Goal: Navigation & Orientation: Find specific page/section

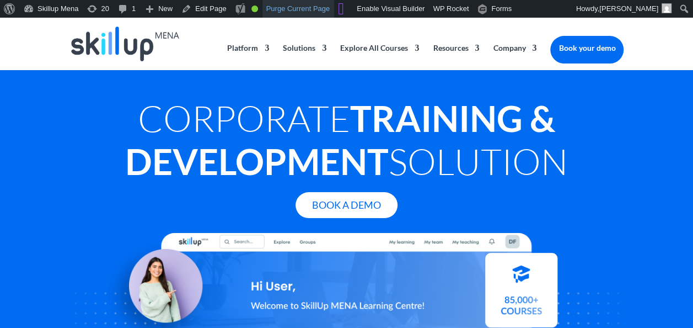
click at [298, 11] on link "Purge Current Page" at bounding box center [299, 9] width 72 height 18
click at [286, 9] on link "Purge Current Page" at bounding box center [299, 9] width 72 height 18
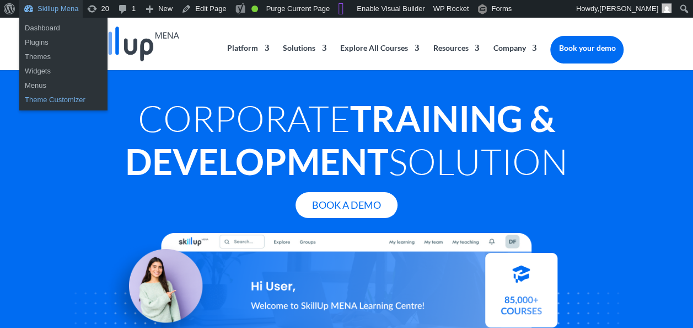
click at [64, 97] on link "Theme Customizer" at bounding box center [63, 100] width 88 height 14
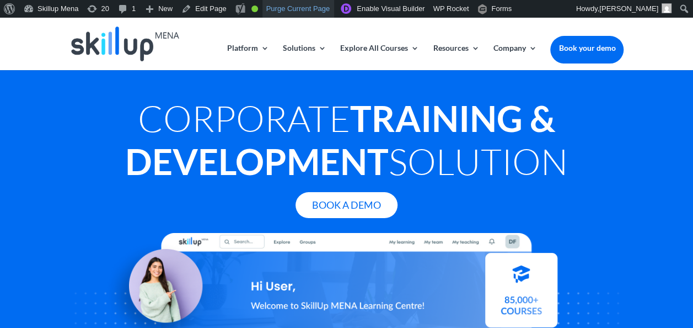
click at [296, 5] on link "Purge Current Page" at bounding box center [299, 9] width 72 height 18
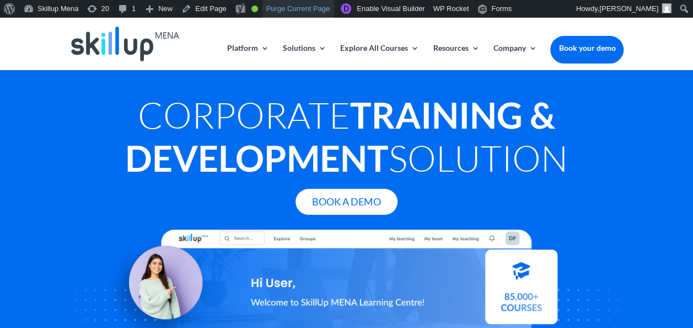
click at [307, 7] on link "Purge Current Page" at bounding box center [299, 9] width 72 height 18
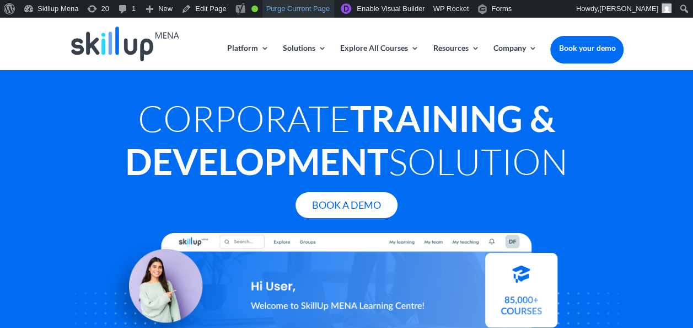
click at [291, 7] on link "Purge Current Page" at bounding box center [299, 9] width 72 height 18
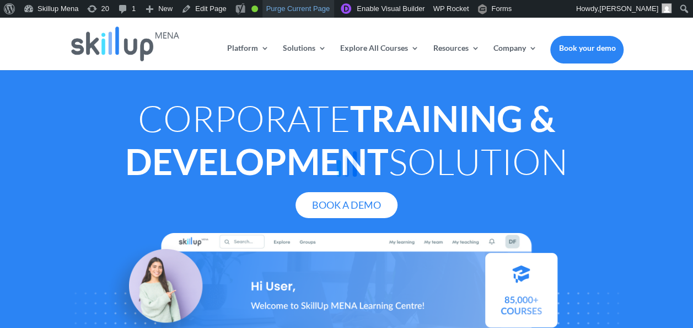
click at [297, 9] on link "Purge Current Page" at bounding box center [299, 9] width 72 height 18
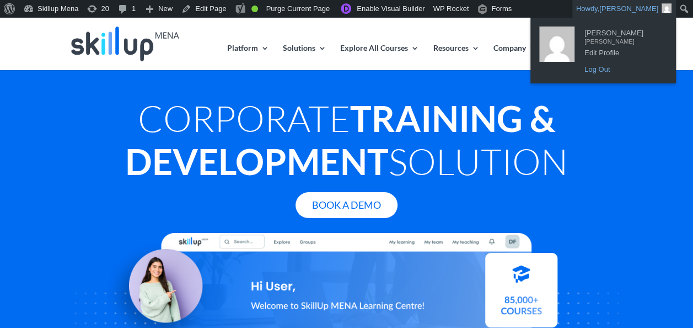
click at [600, 67] on link "Log Out" at bounding box center [623, 69] width 88 height 14
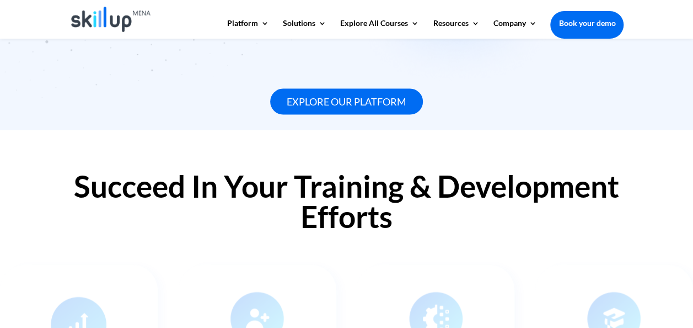
scroll to position [933, 0]
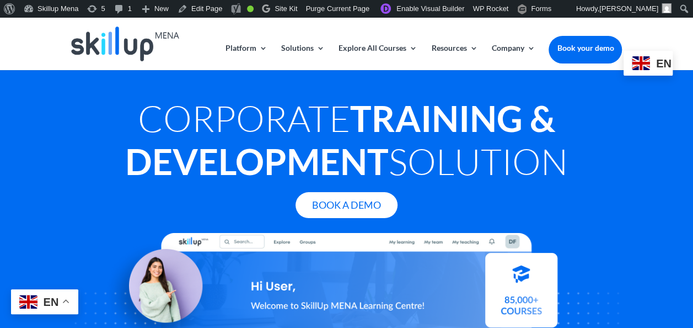
click at [649, 67] on img at bounding box center [641, 63] width 18 height 14
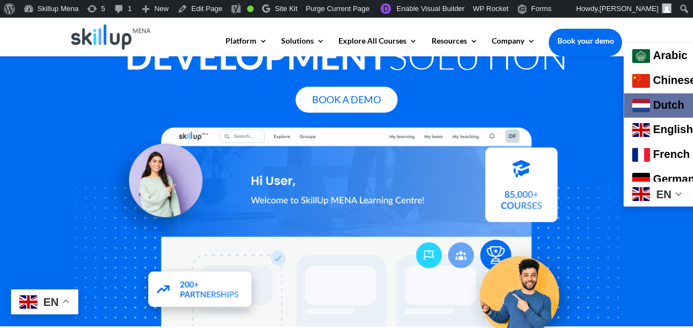
scroll to position [90, 0]
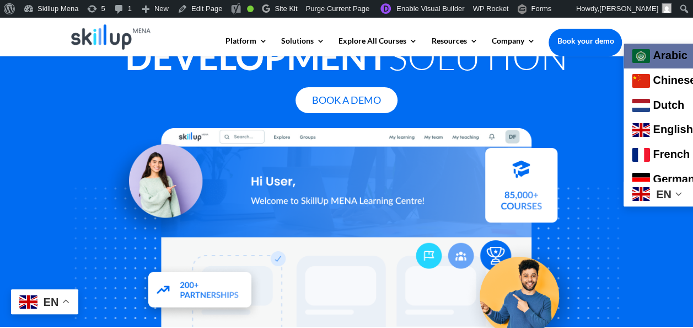
click at [660, 57] on link "Arabic" at bounding box center [686, 56] width 125 height 25
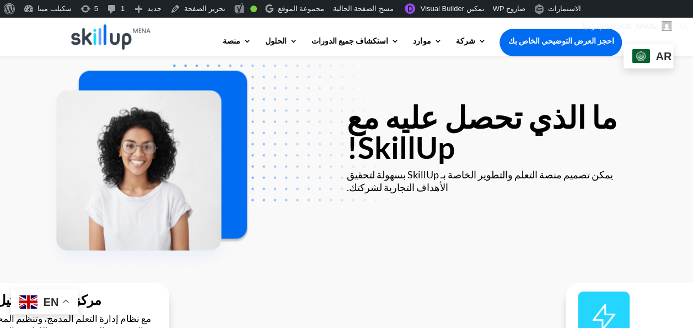
scroll to position [1877, 0]
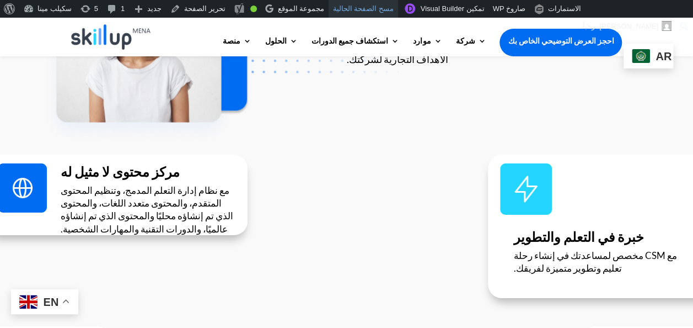
click at [351, 7] on font "مسح الصفحة الحالية" at bounding box center [363, 8] width 61 height 8
click at [650, 54] on div "ar" at bounding box center [648, 56] width 49 height 25
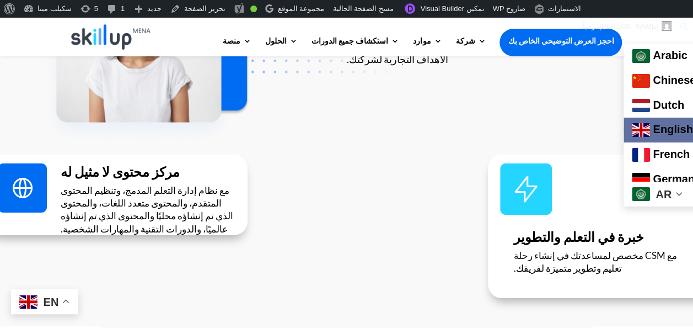
click at [666, 127] on link "English" at bounding box center [686, 129] width 125 height 25
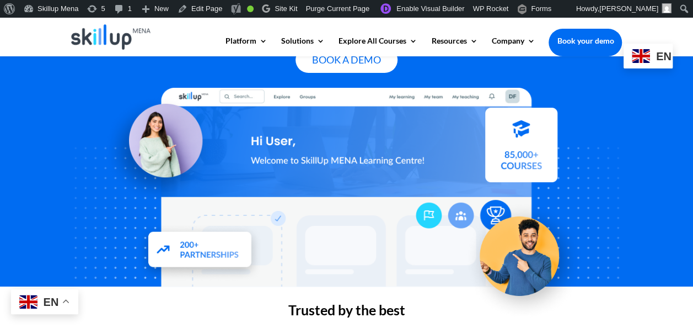
scroll to position [0, 0]
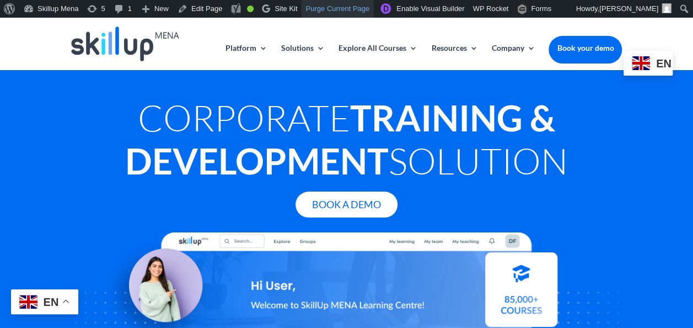
click at [335, 9] on link "Purge Current Page" at bounding box center [338, 9] width 72 height 18
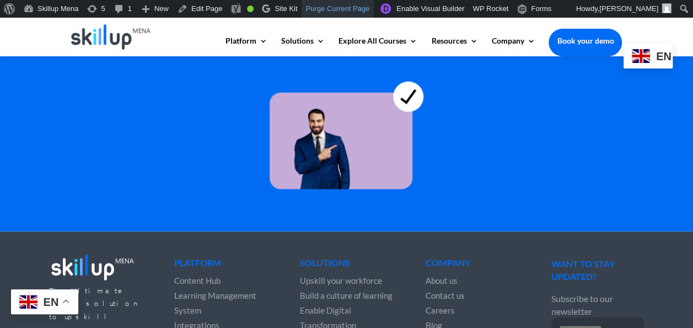
scroll to position [3279, 0]
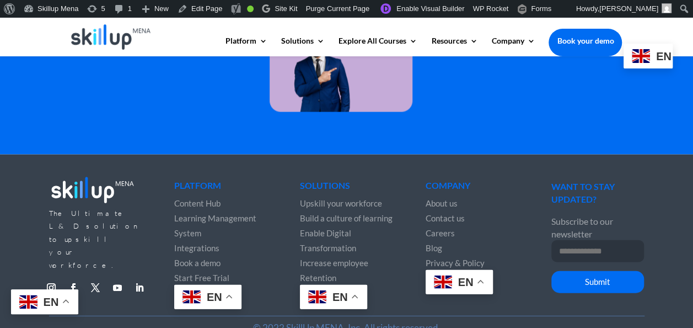
scroll to position [3263, 0]
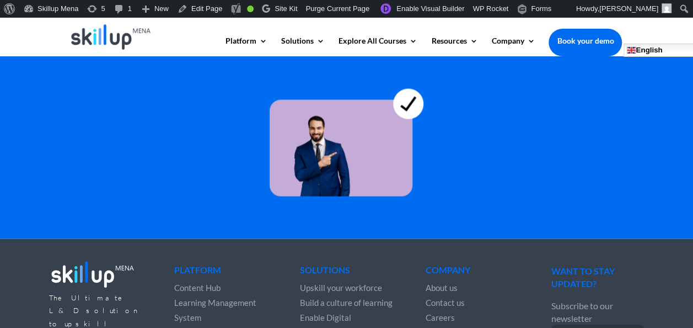
scroll to position [3279, 0]
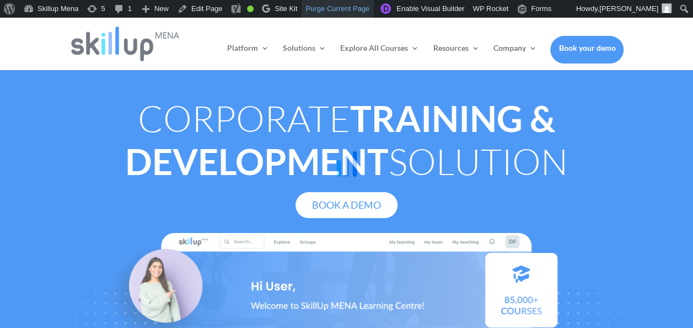
click at [310, 7] on link "Purge Current Page" at bounding box center [338, 9] width 72 height 18
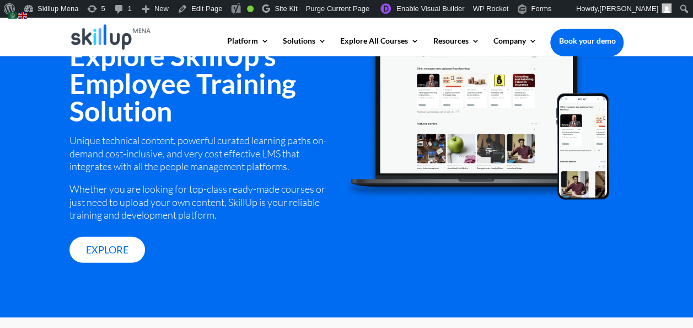
scroll to position [1534, 0]
